Goal: Use online tool/utility: Use online tool/utility

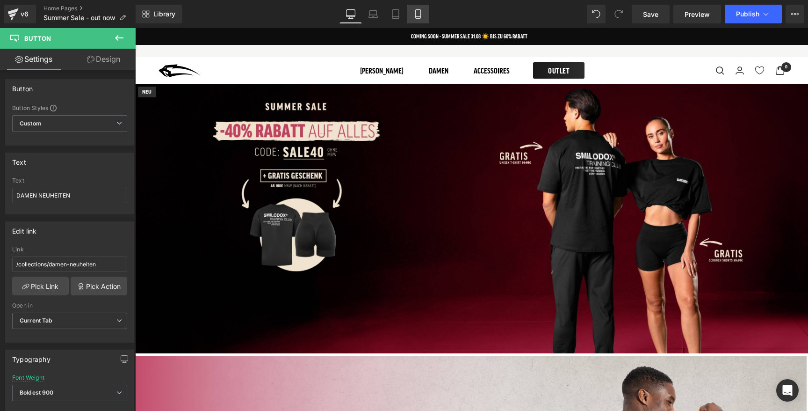
click at [424, 13] on link "Mobile" at bounding box center [418, 14] width 22 height 19
type input "16"
type input "100"
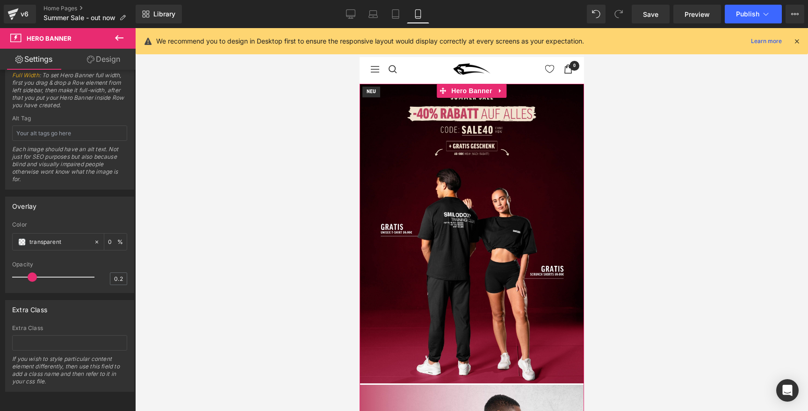
scroll to position [6, 0]
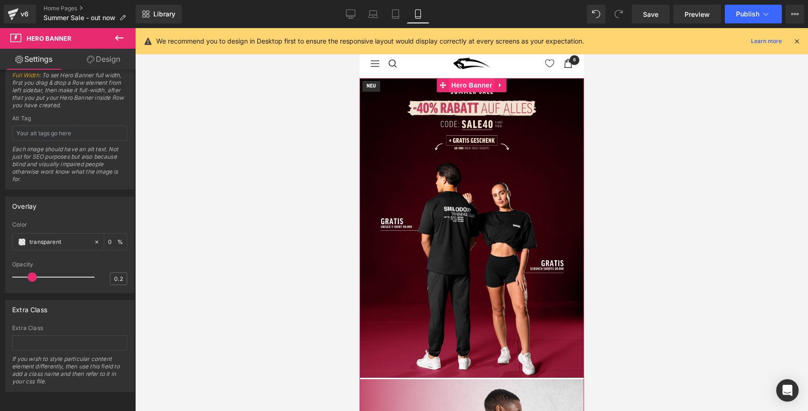
click at [456, 85] on span "Hero Banner" at bounding box center [471, 85] width 45 height 14
click at [504, 85] on link at bounding box center [501, 85] width 12 height 14
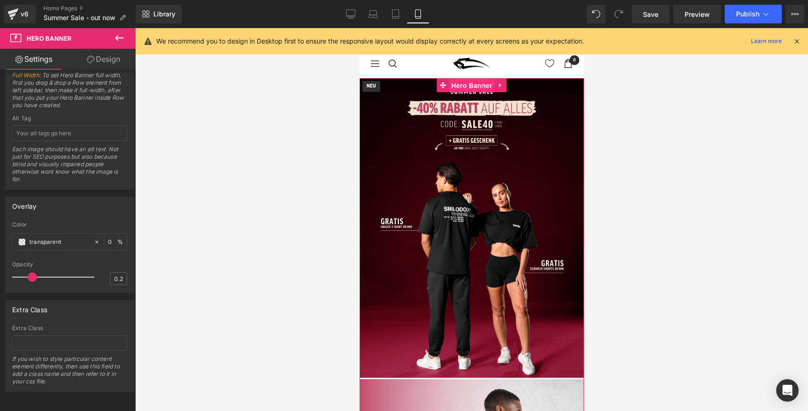
click at [465, 85] on span "Hero Banner" at bounding box center [471, 86] width 45 height 14
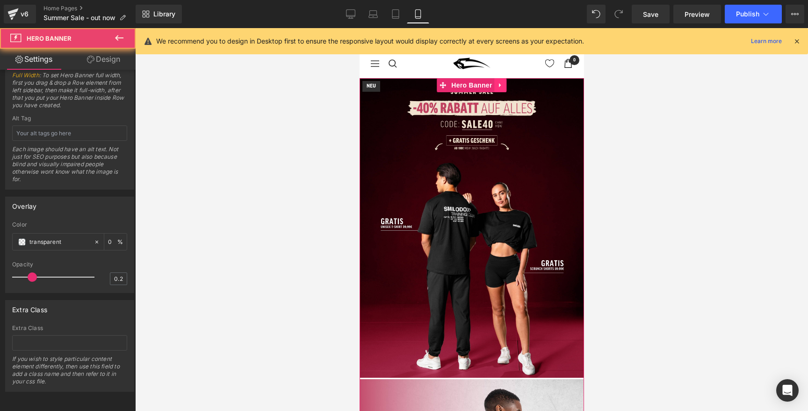
click at [497, 85] on icon at bounding box center [500, 85] width 7 height 7
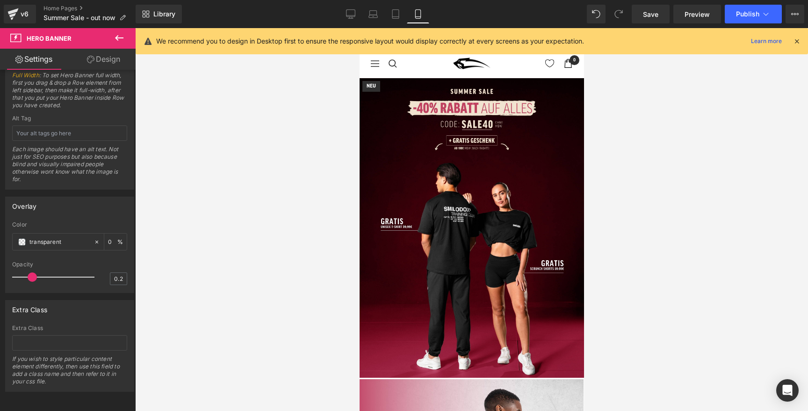
click at [277, 161] on div at bounding box center [471, 219] width 673 height 383
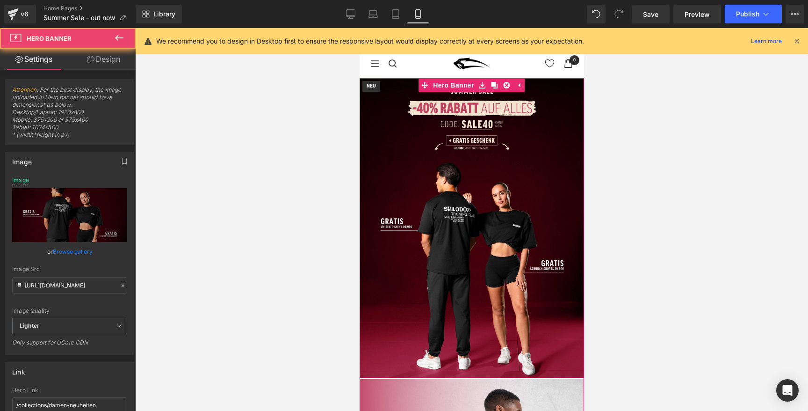
click at [116, 58] on link "Design" at bounding box center [104, 59] width 68 height 21
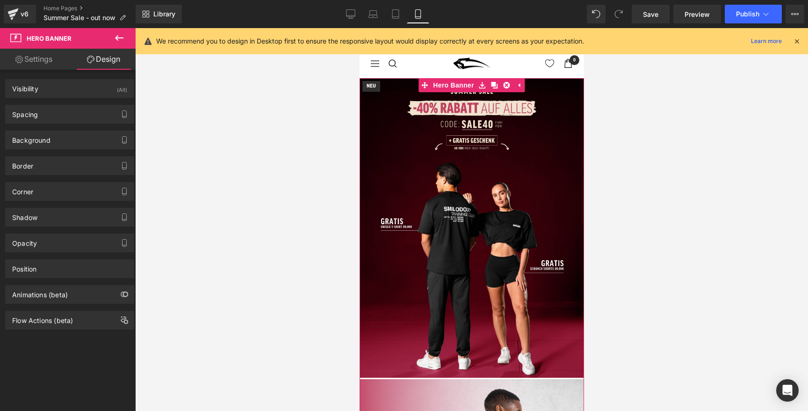
click at [41, 59] on link "Settings" at bounding box center [34, 59] width 68 height 21
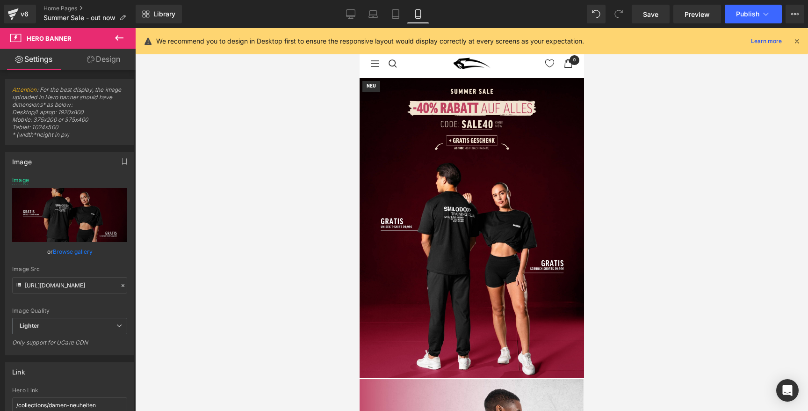
click at [118, 36] on icon at bounding box center [119, 37] width 11 height 11
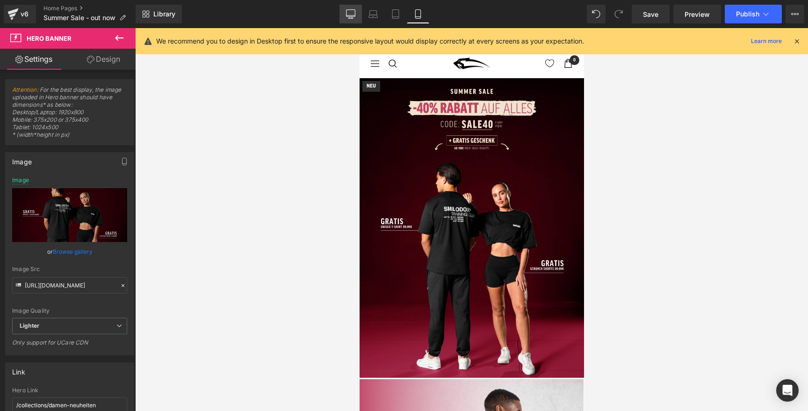
click at [354, 14] on icon at bounding box center [350, 13] width 9 height 9
type input "[URL][DOMAIN_NAME]"
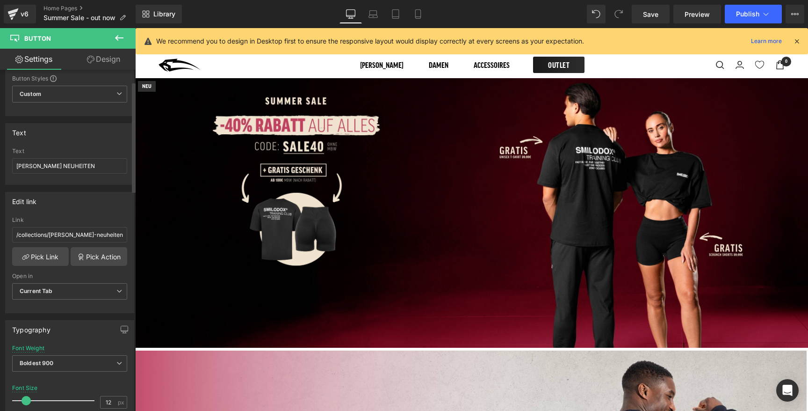
scroll to position [0, 0]
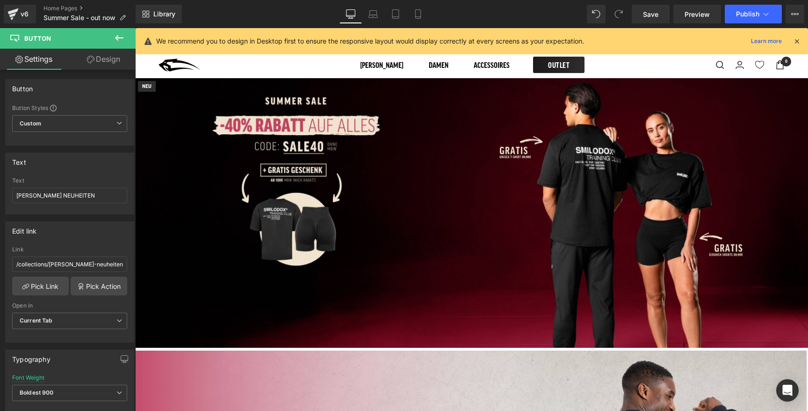
click at [96, 65] on link "Design" at bounding box center [104, 59] width 68 height 21
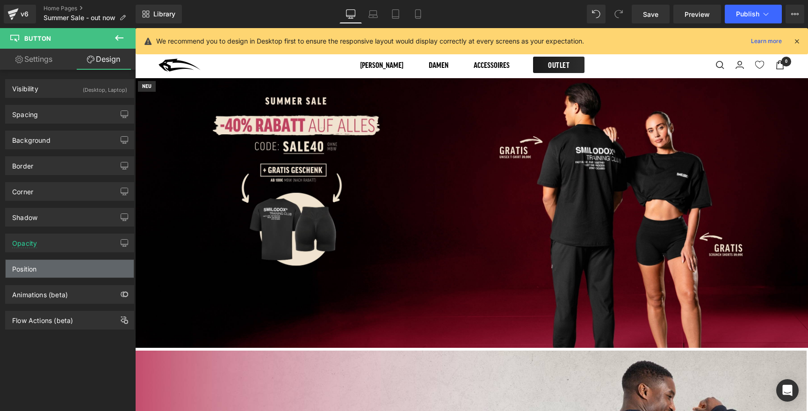
click at [38, 270] on div "Position" at bounding box center [70, 269] width 128 height 18
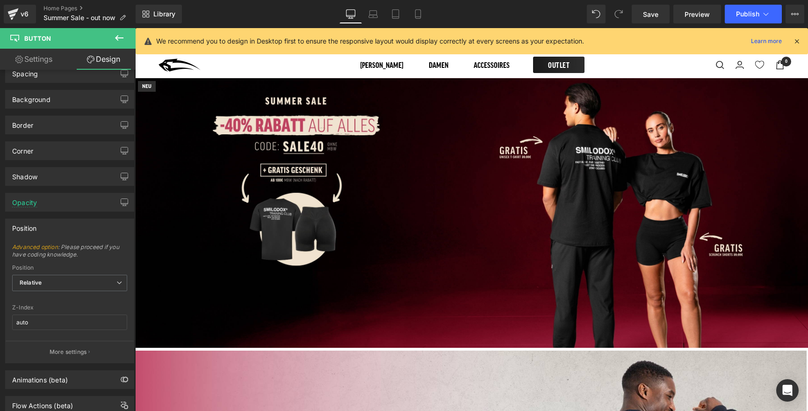
scroll to position [71, 0]
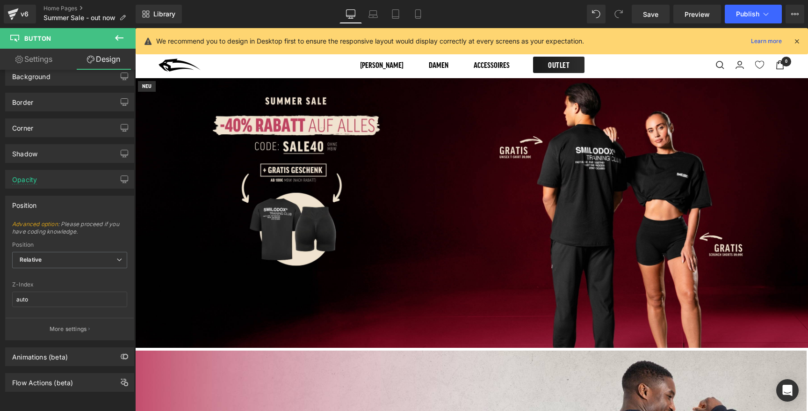
click at [38, 283] on div "Z-Index auto" at bounding box center [69, 299] width 115 height 36
click at [38, 291] on input "auto" at bounding box center [69, 298] width 115 height 15
drag, startPoint x: 68, startPoint y: 324, endPoint x: 59, endPoint y: 289, distance: 36.1
click at [59, 290] on div "Advanced option : Please proceed if you have coding knowledge. Relative Sticky …" at bounding box center [70, 279] width 128 height 119
click at [59, 291] on input "auto" at bounding box center [69, 298] width 115 height 15
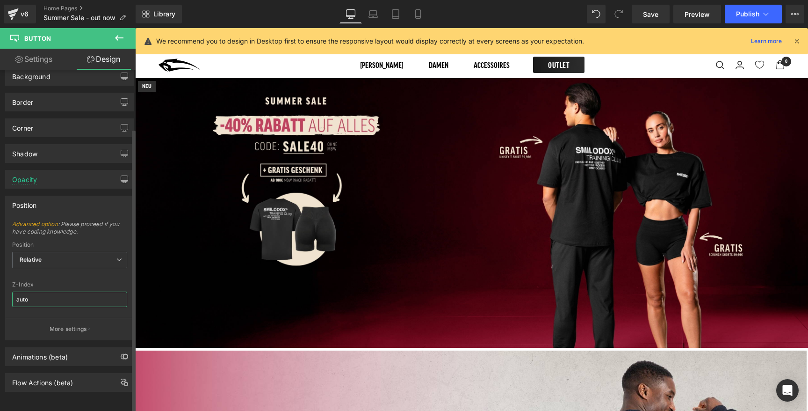
click at [59, 291] on input "auto" at bounding box center [69, 298] width 115 height 15
click at [56, 293] on input "auto" at bounding box center [69, 298] width 115 height 15
type input "999"
click at [77, 201] on div "Position" at bounding box center [70, 205] width 128 height 18
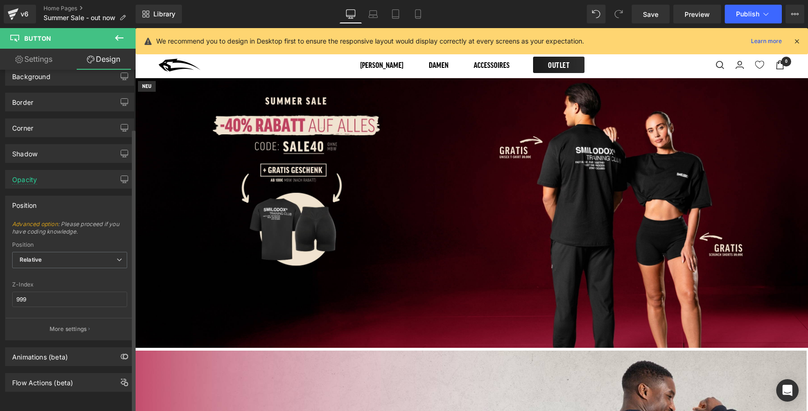
scroll to position [0, 0]
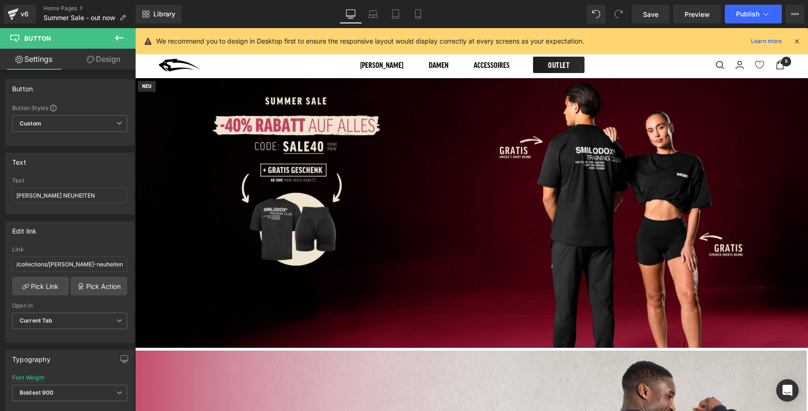
click at [106, 65] on link "Design" at bounding box center [104, 59] width 68 height 21
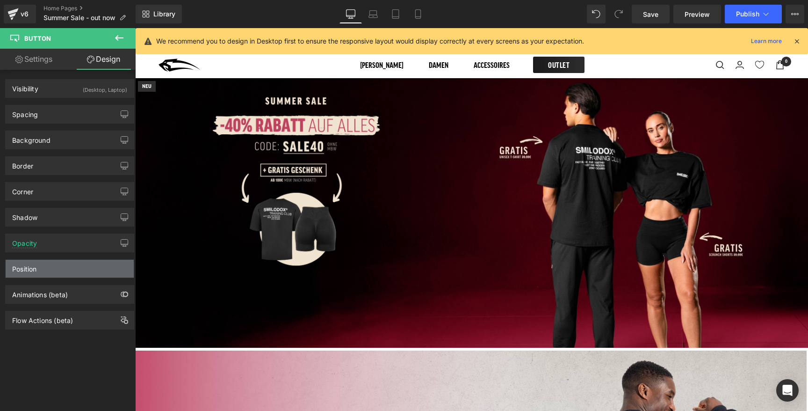
click at [44, 262] on div "Position" at bounding box center [70, 269] width 128 height 18
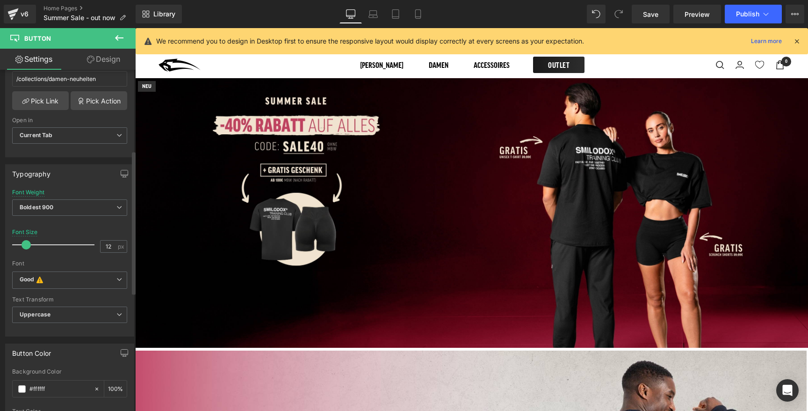
scroll to position [191, 0]
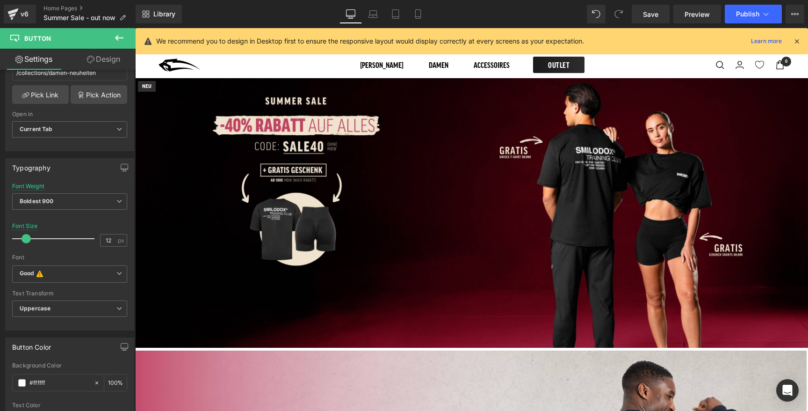
click at [102, 57] on link "Design" at bounding box center [104, 59] width 68 height 21
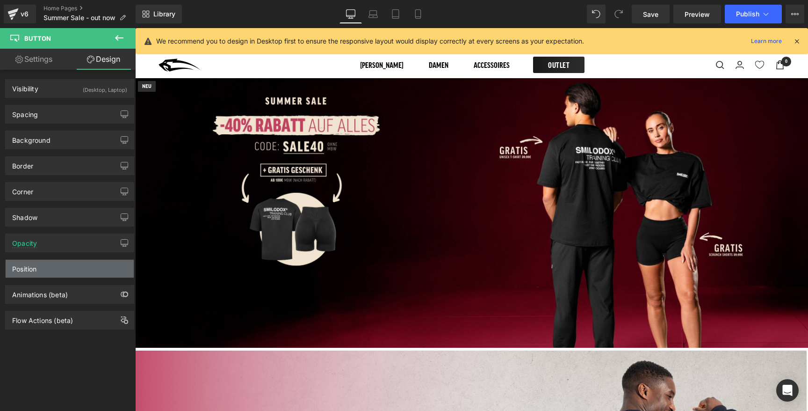
click at [56, 269] on div "Position" at bounding box center [70, 269] width 128 height 18
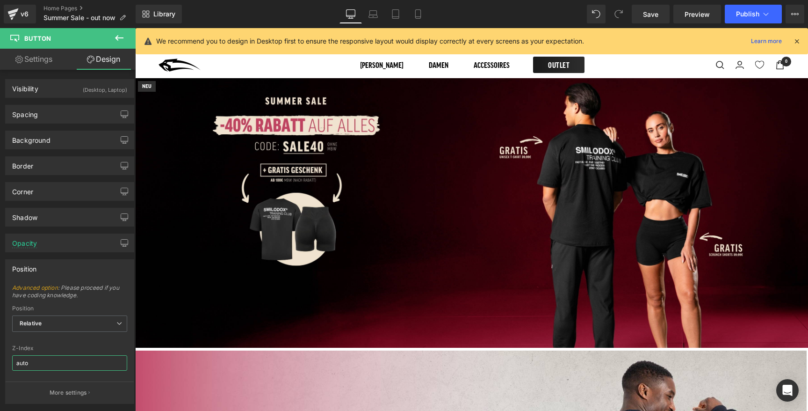
click at [51, 360] on input "auto" at bounding box center [69, 362] width 115 height 15
type input "999"
click at [122, 39] on icon at bounding box center [119, 37] width 11 height 11
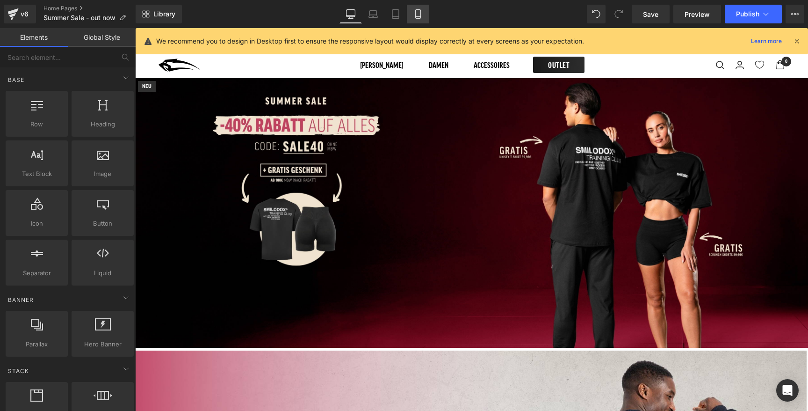
click at [422, 19] on link "Mobile" at bounding box center [418, 14] width 22 height 19
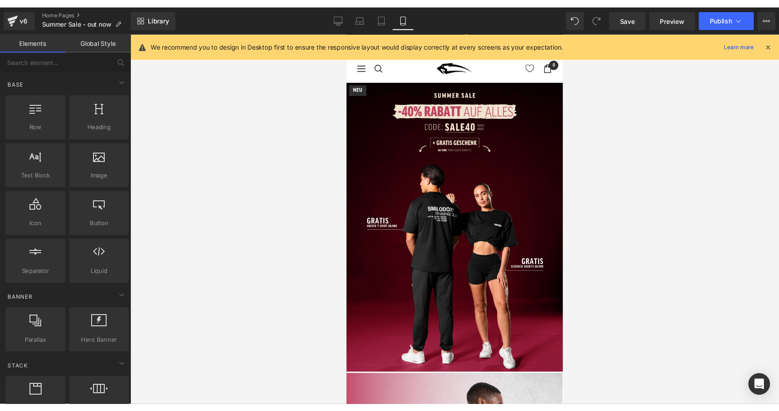
scroll to position [56, 0]
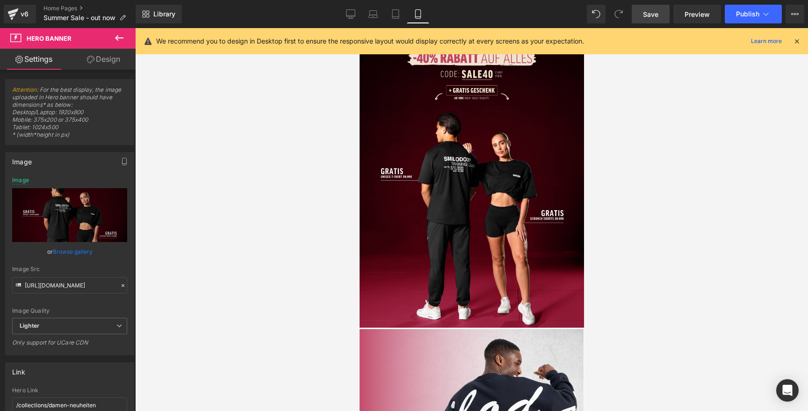
click at [656, 17] on span "Save" at bounding box center [650, 14] width 15 height 10
